Goal: Transaction & Acquisition: Purchase product/service

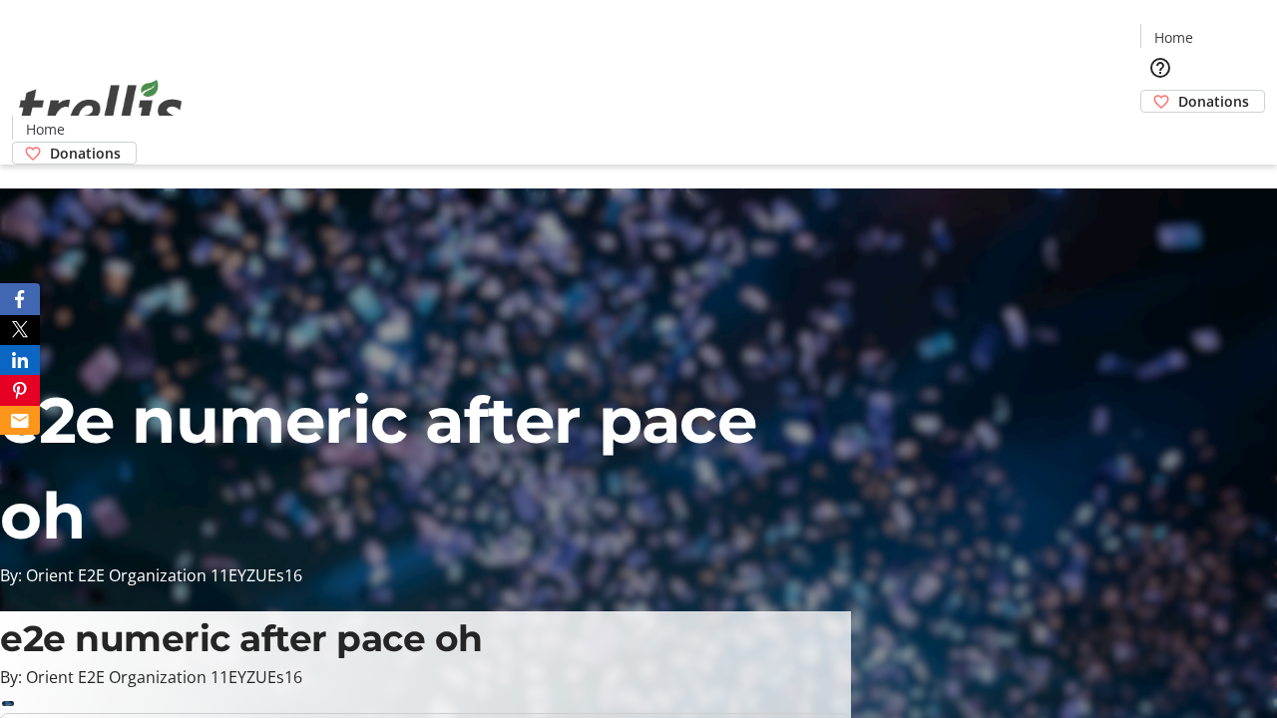
click at [1220, 30] on span "Sign Up" at bounding box center [1228, 28] width 58 height 24
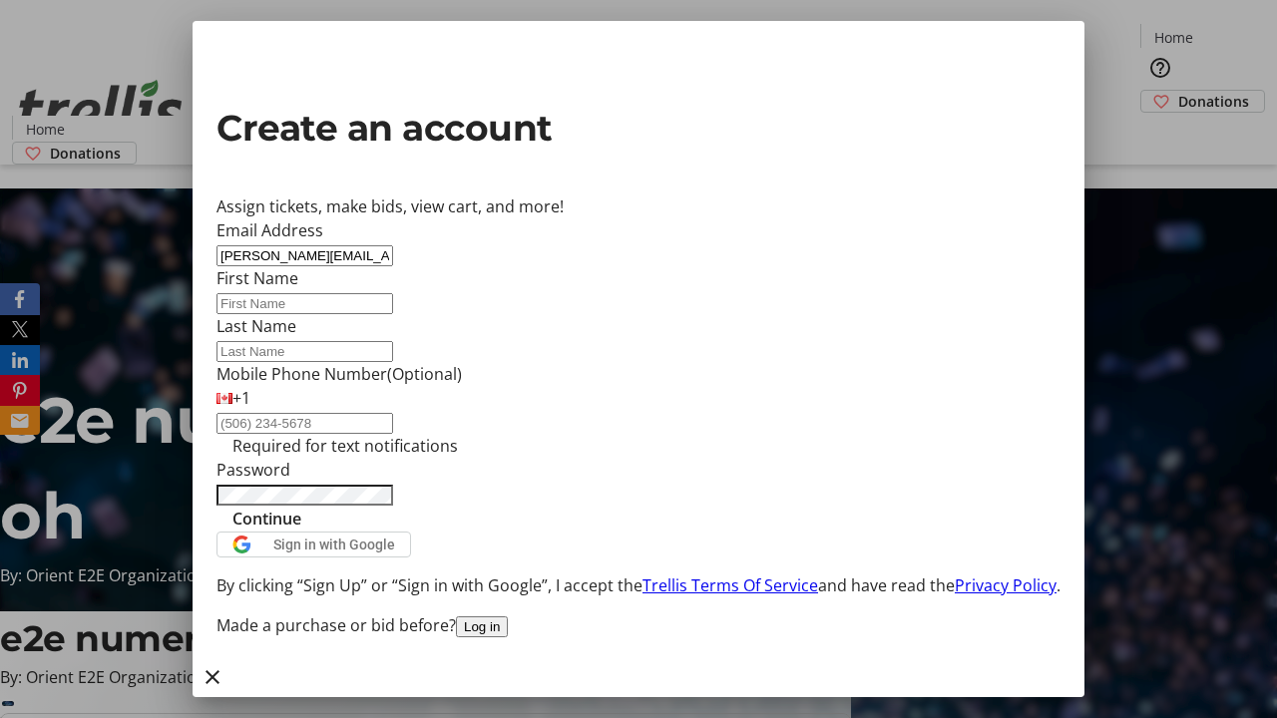
type input "[PERSON_NAME][EMAIL_ADDRESS][DOMAIN_NAME]"
type input "[PERSON_NAME]"
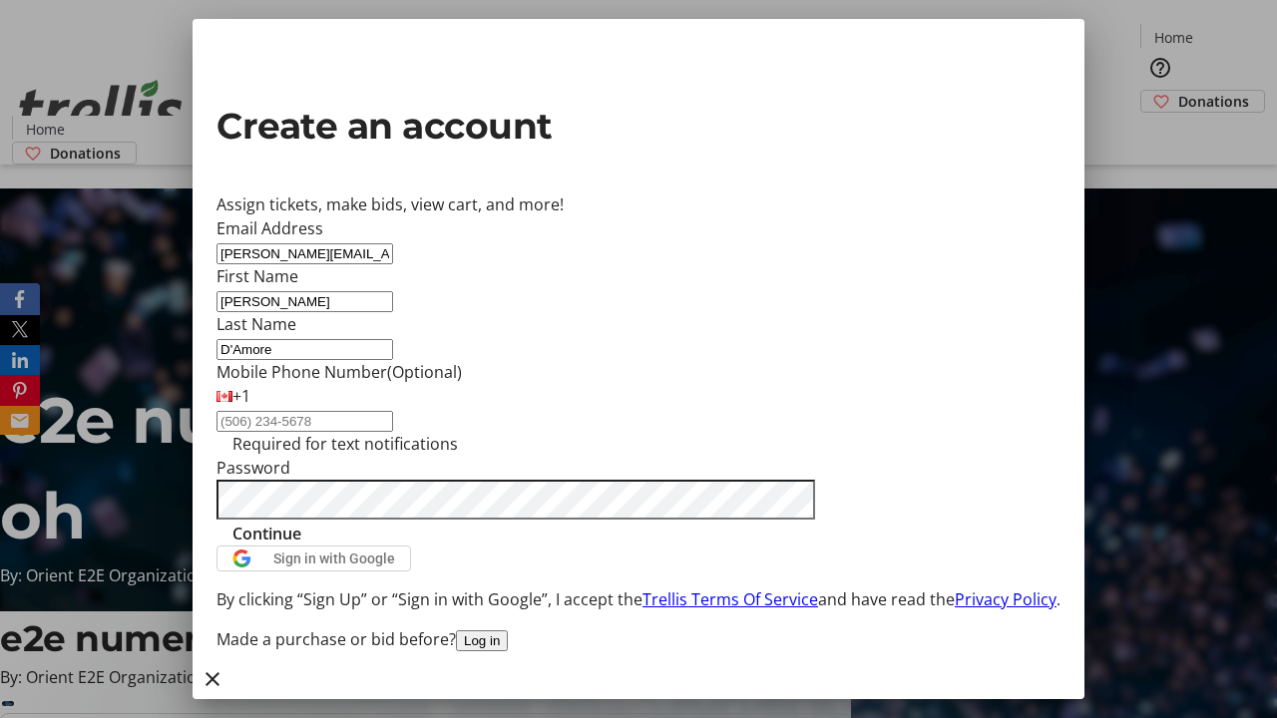
type input "D'Amore"
click at [301, 546] on span "Continue" at bounding box center [266, 534] width 69 height 24
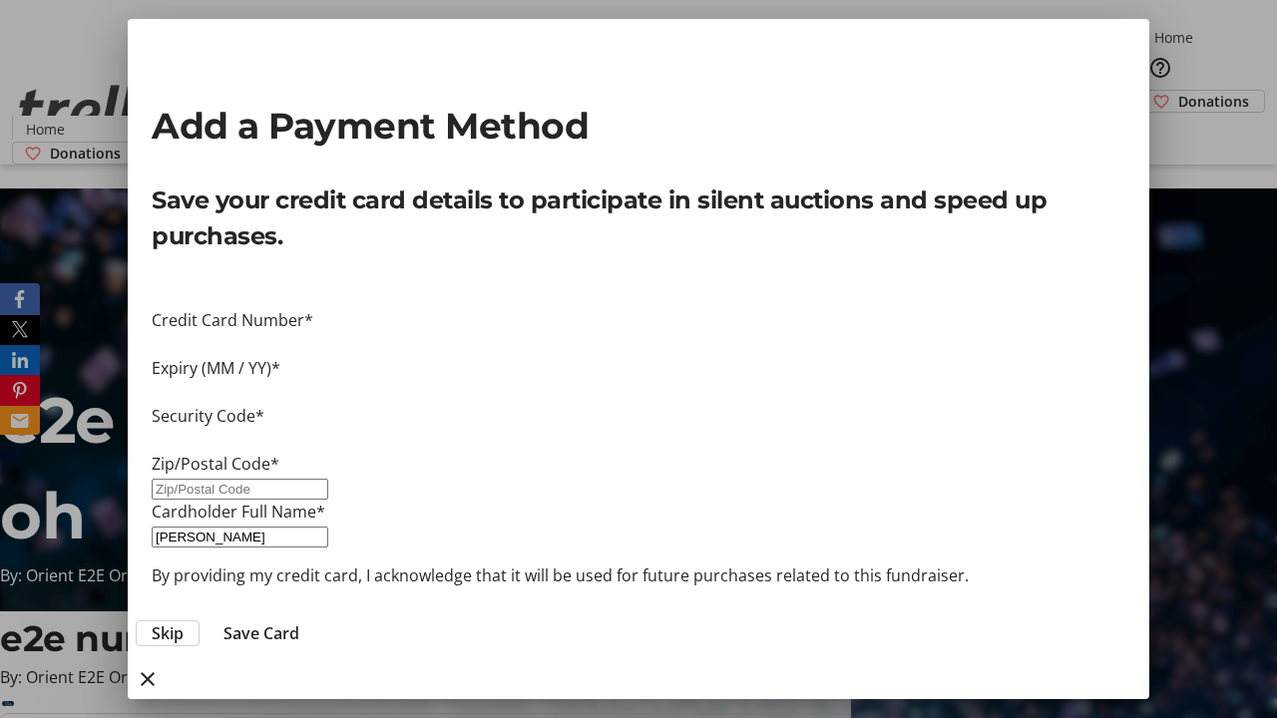
click at [184, 622] on span "Skip" at bounding box center [168, 634] width 32 height 24
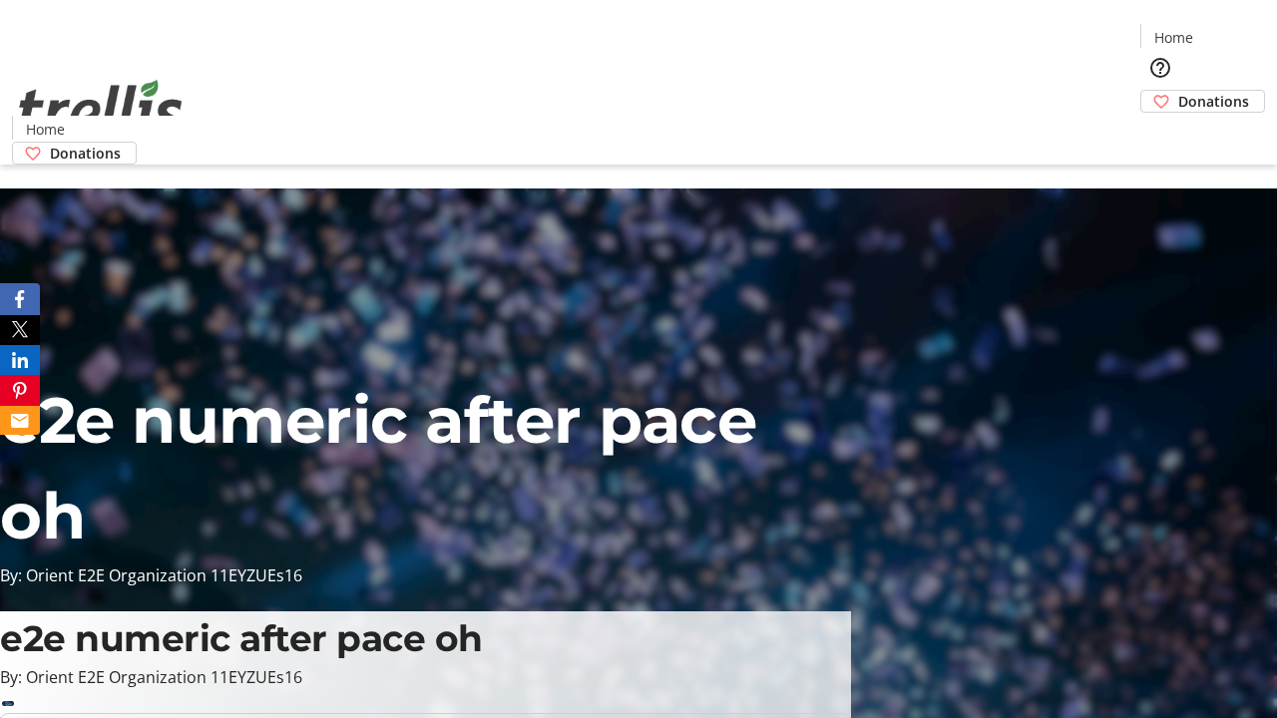
click at [1178, 91] on span "Donations" at bounding box center [1213, 101] width 71 height 21
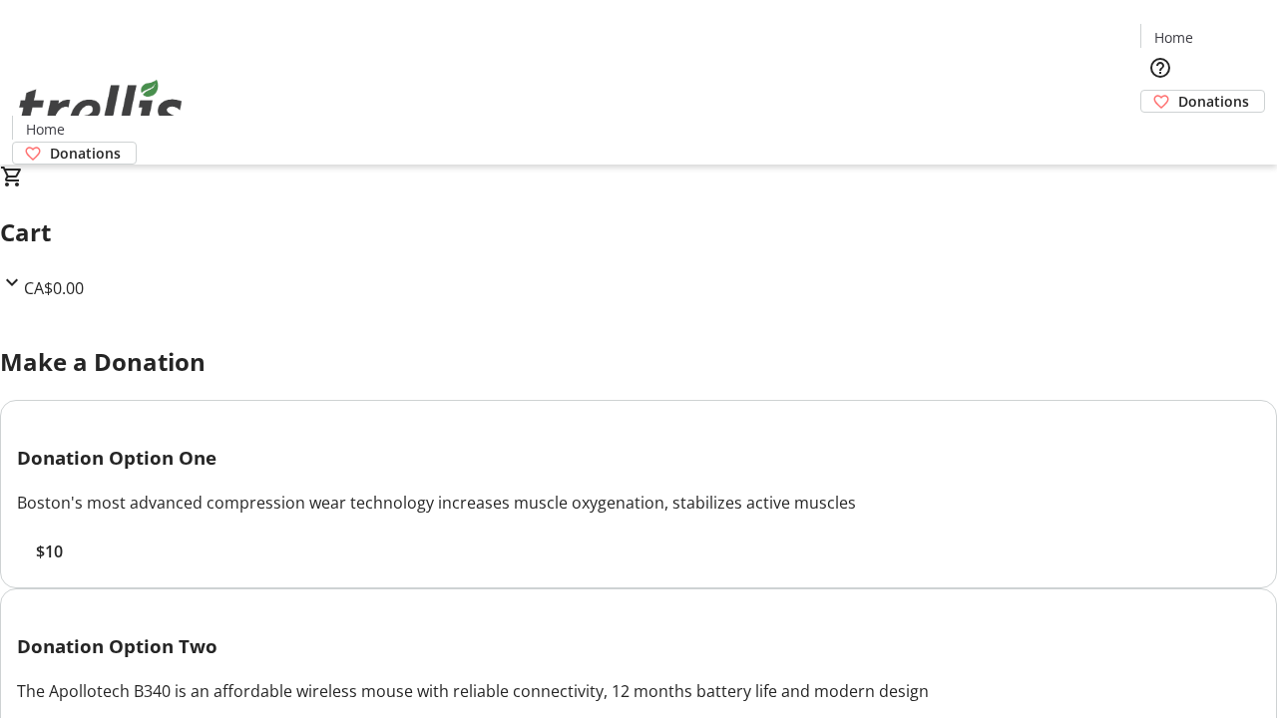
click at [63, 564] on span "$10" at bounding box center [49, 552] width 27 height 24
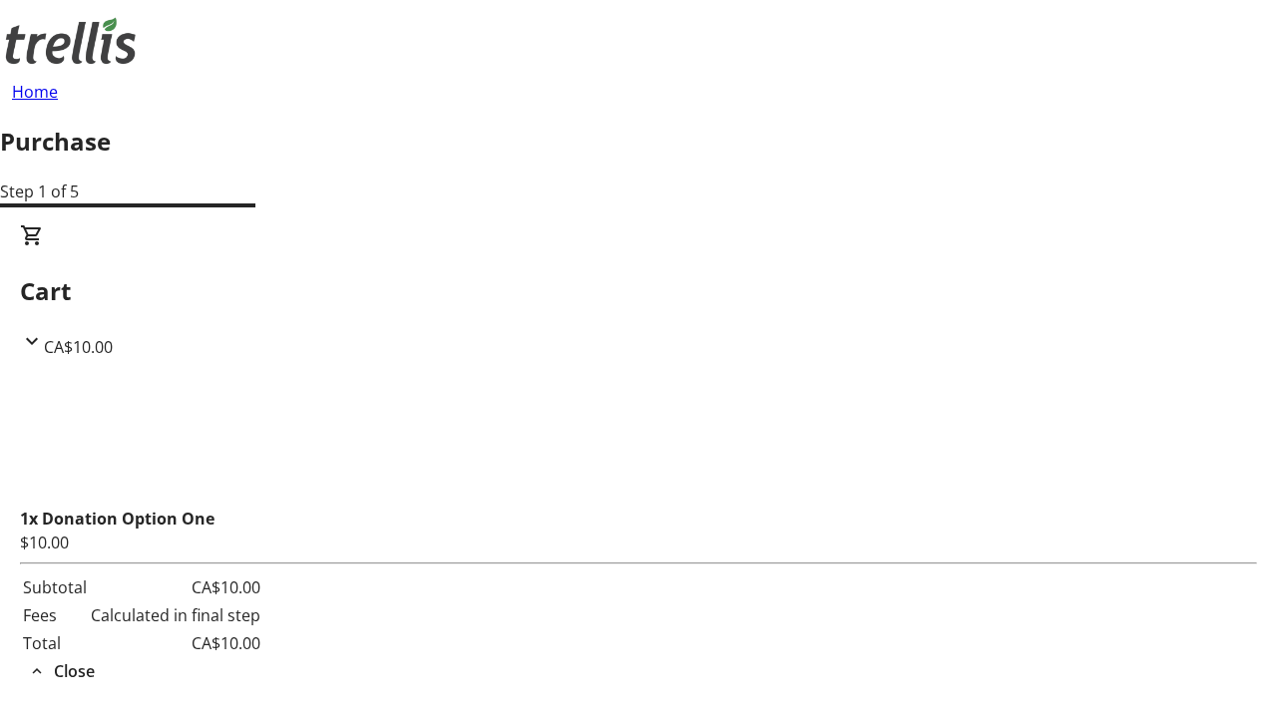
select select "CA"
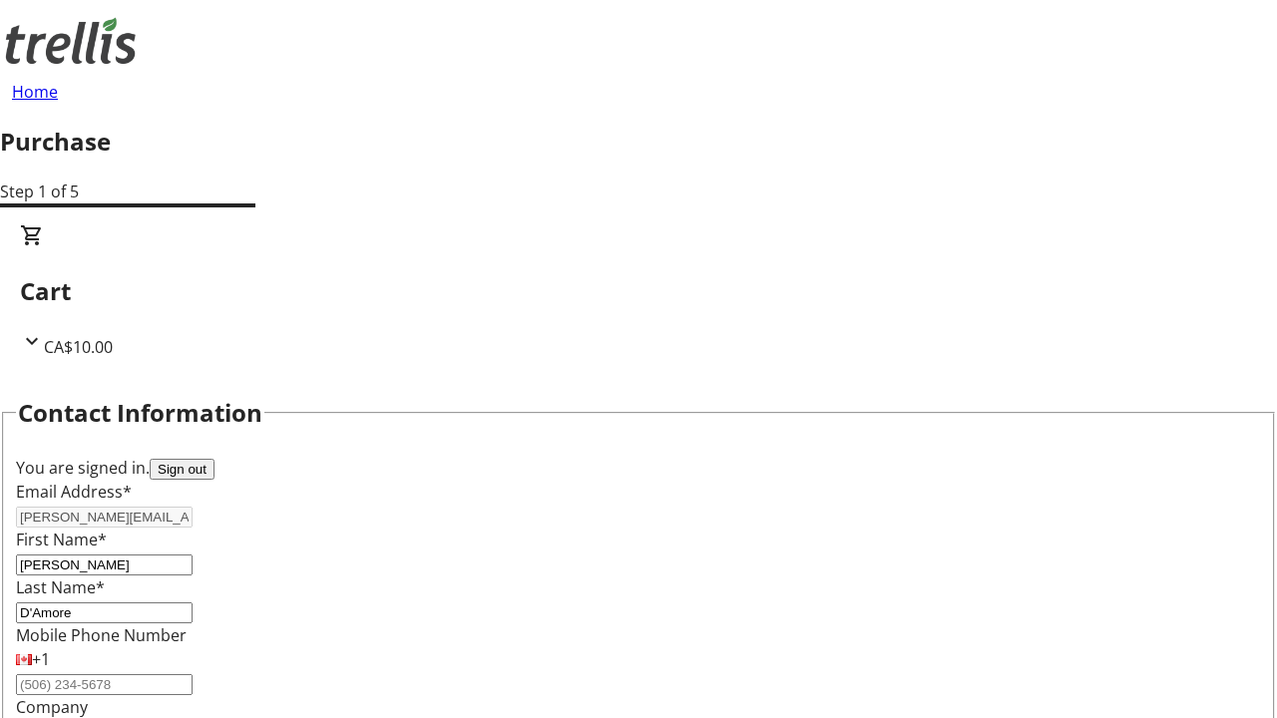
type input "[STREET_ADDRESS][PERSON_NAME]"
type input "Kelowna"
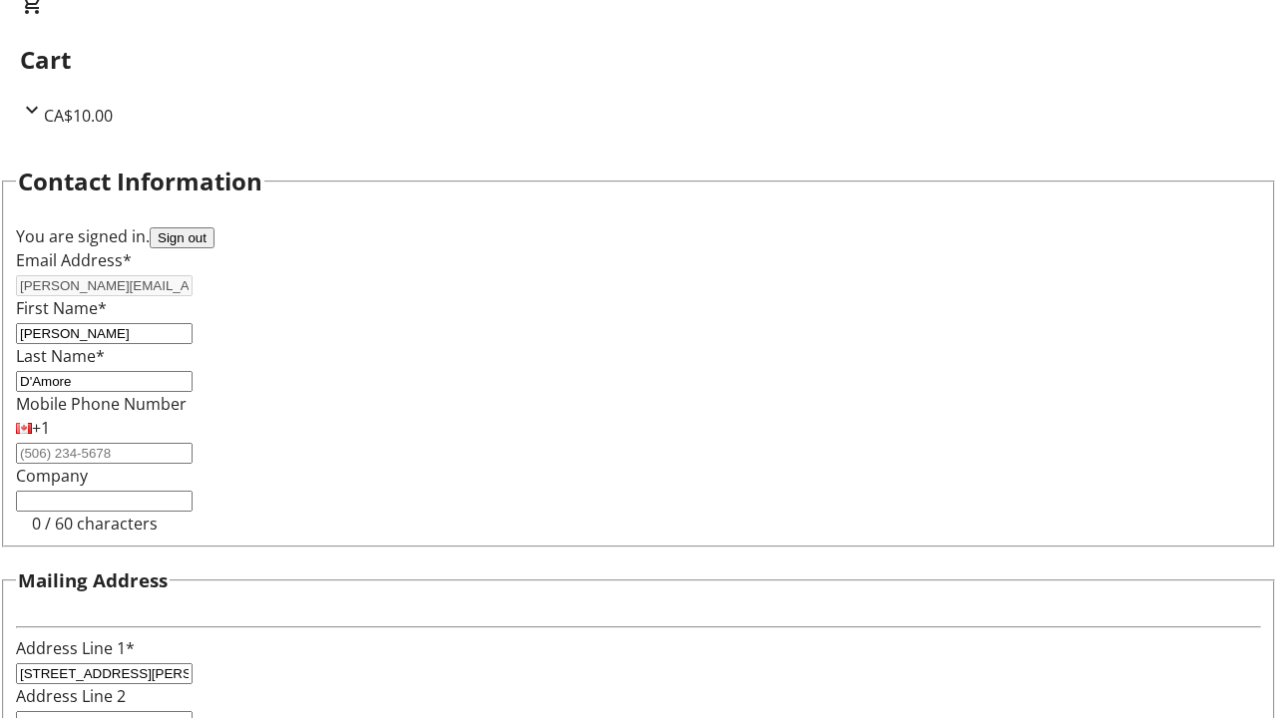
select select "BC"
type input "Kelowna"
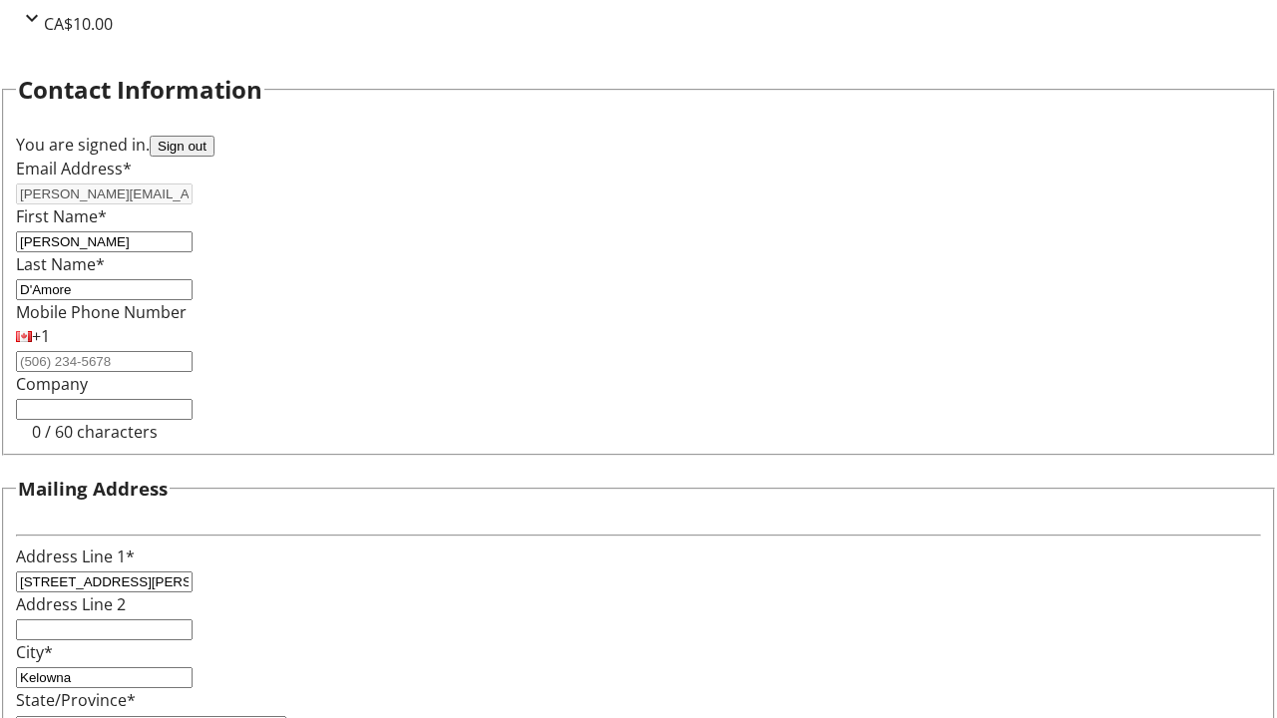
type input "V1Y 0C2"
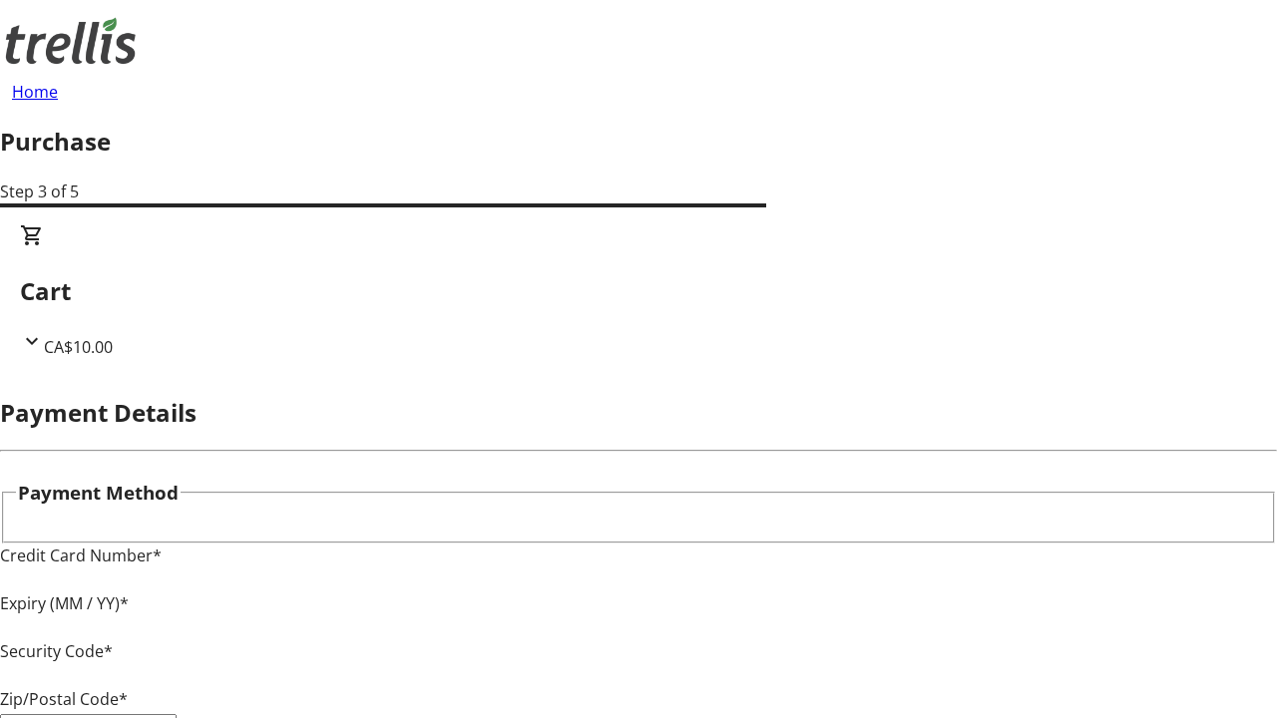
type input "V1Y 0C2"
